Goal: Find specific page/section: Find specific page/section

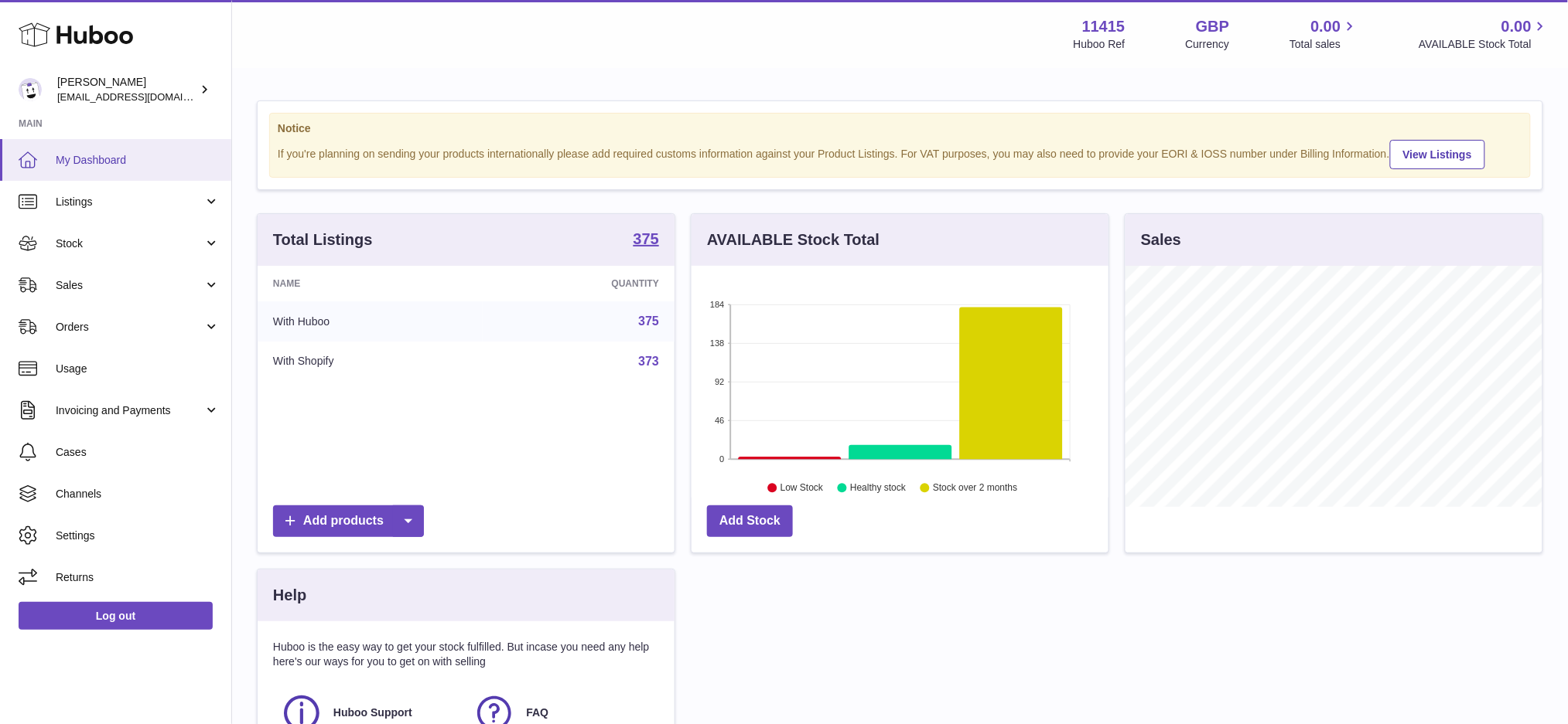
scroll to position [240, 417]
click at [98, 285] on span "Sales" at bounding box center [129, 285] width 148 height 15
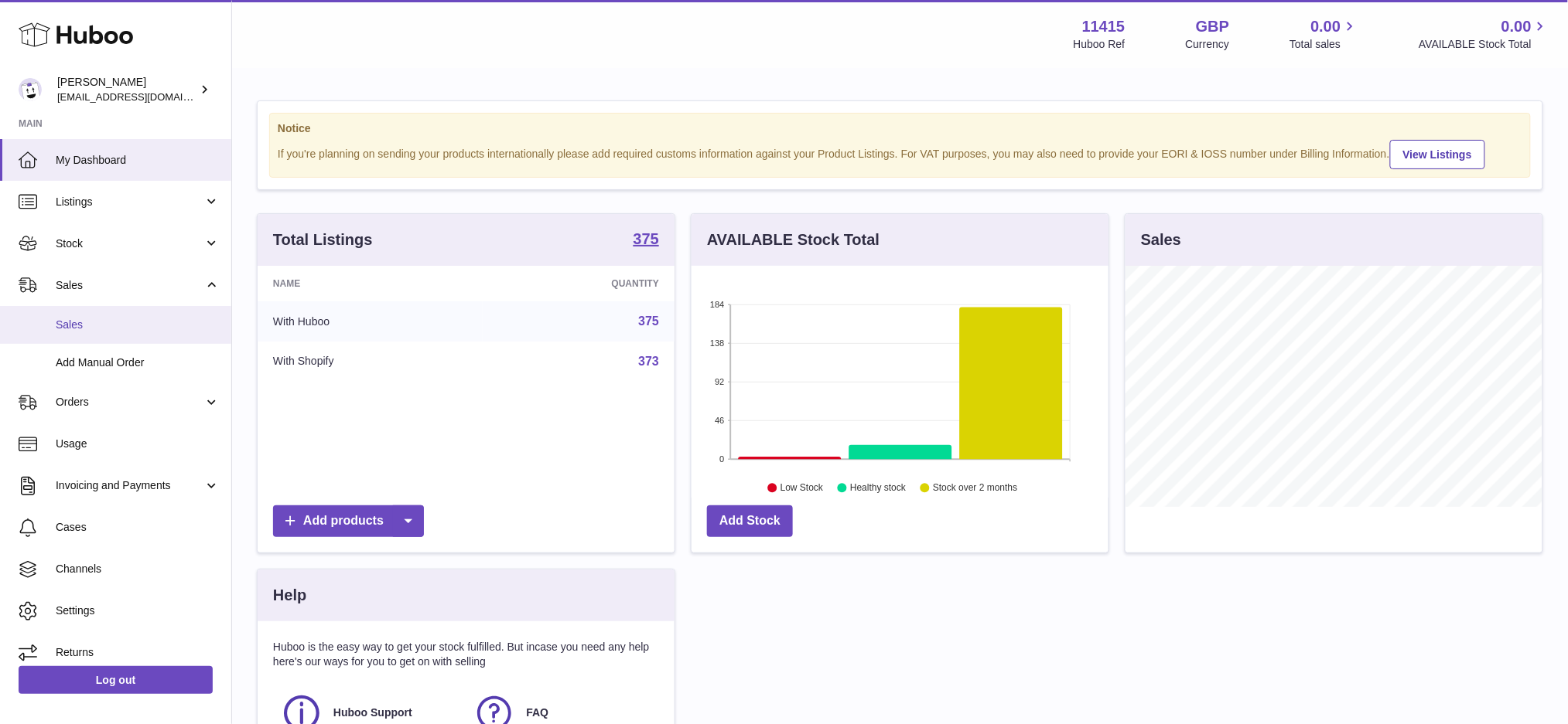
click at [98, 326] on span "Sales" at bounding box center [138, 324] width 164 height 15
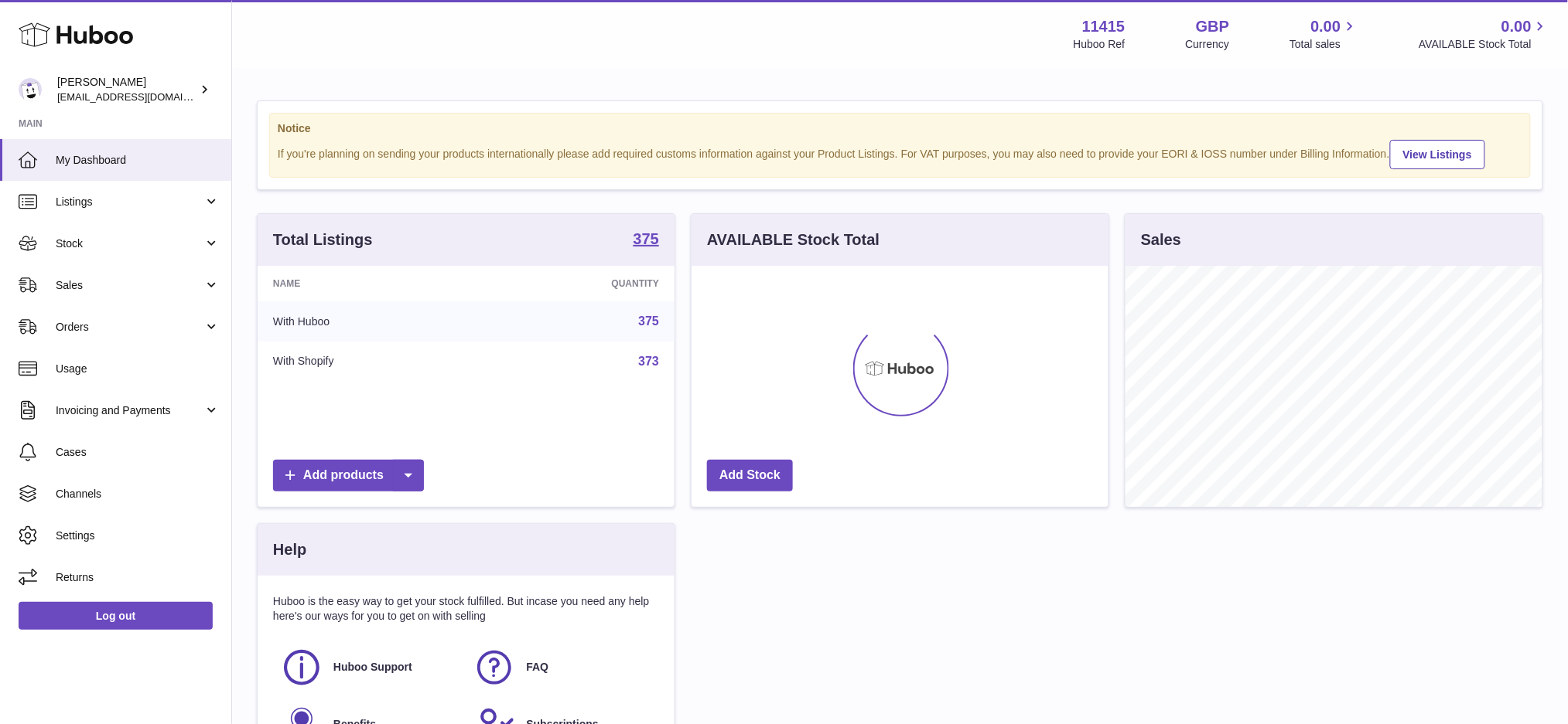
scroll to position [240, 417]
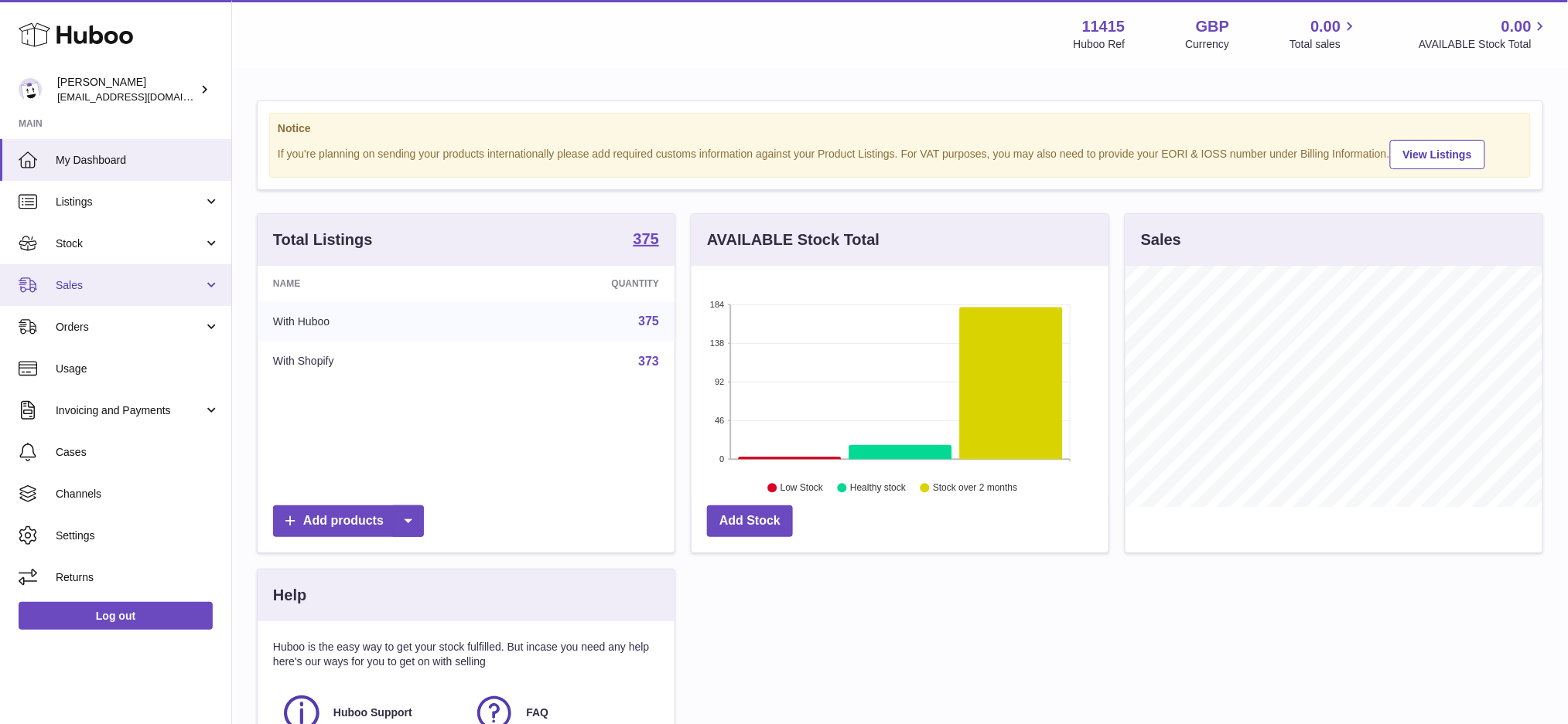
click at [96, 268] on link "Sales" at bounding box center [116, 285] width 231 height 42
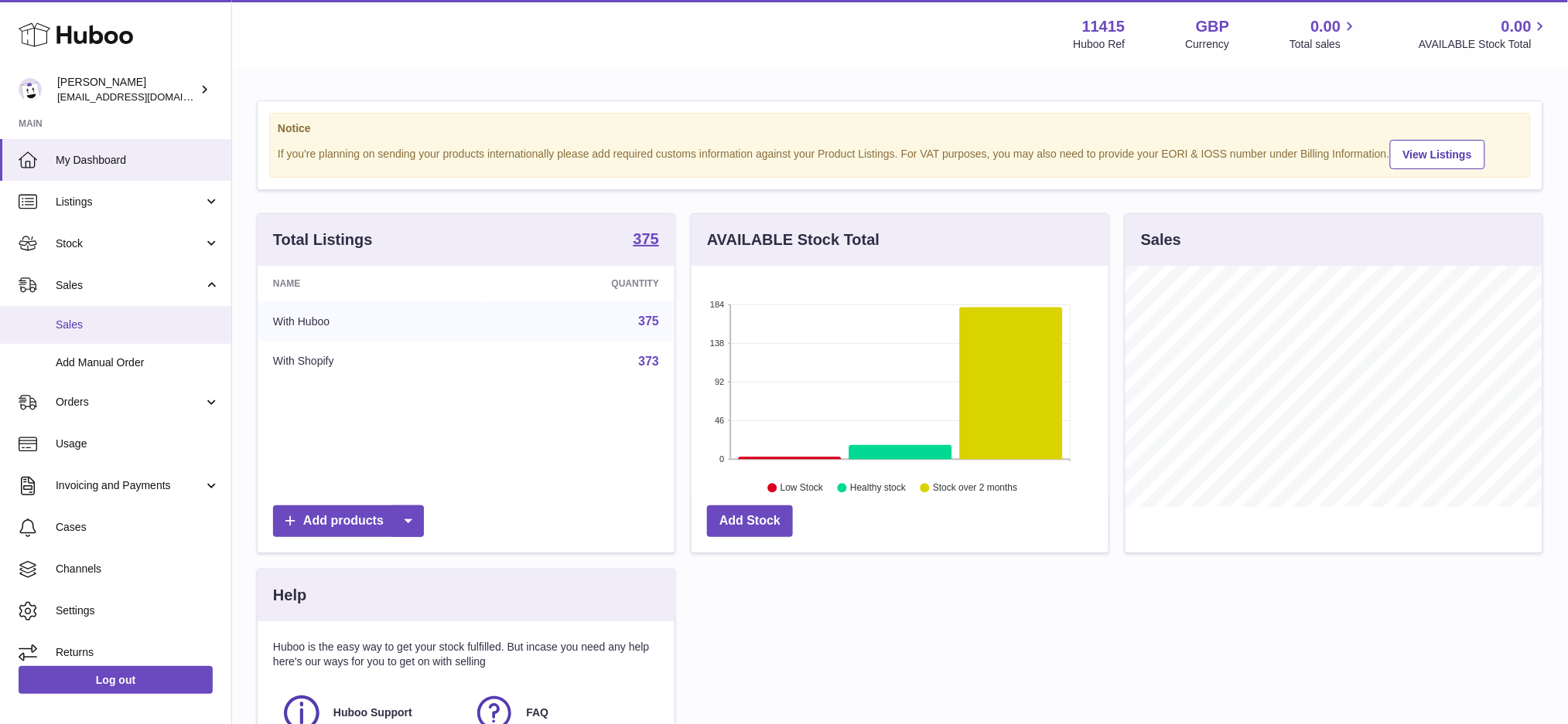
click at [108, 327] on span "Sales" at bounding box center [138, 324] width 164 height 15
